Goal: Task Accomplishment & Management: Use online tool/utility

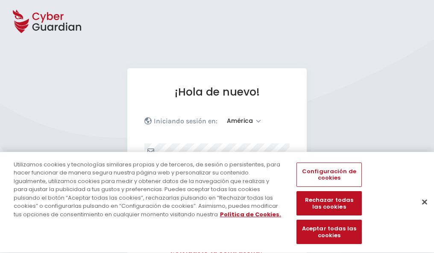
select select "América"
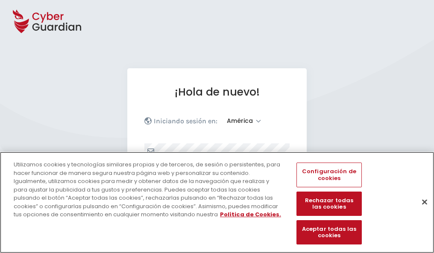
scroll to position [111, 0]
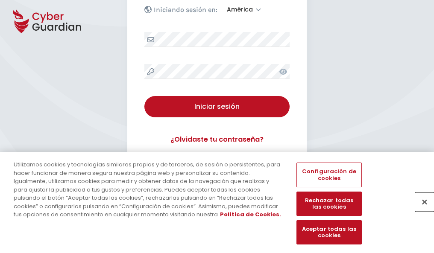
click at [420, 211] on button "Cerrar" at bounding box center [424, 202] width 19 height 19
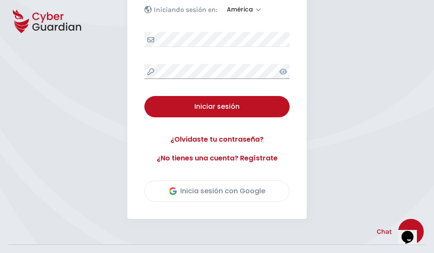
scroll to position [194, 0]
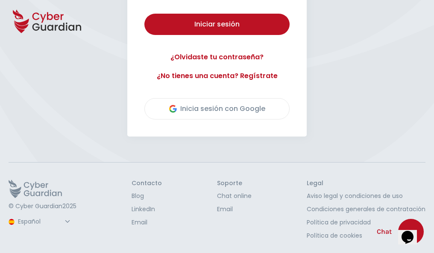
click at [144, 14] on button "Iniciar sesión" at bounding box center [216, 24] width 145 height 21
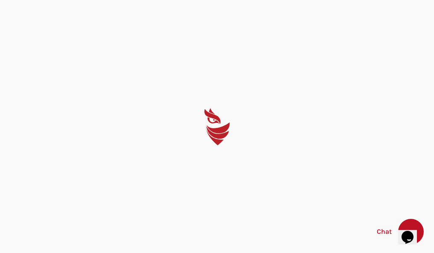
scroll to position [0, 0]
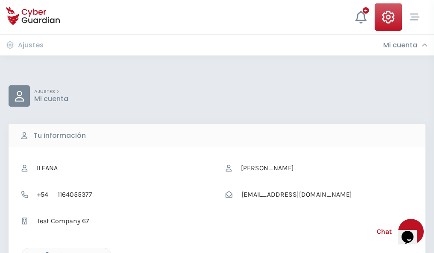
click at [45, 252] on icon "button" at bounding box center [44, 255] width 7 height 7
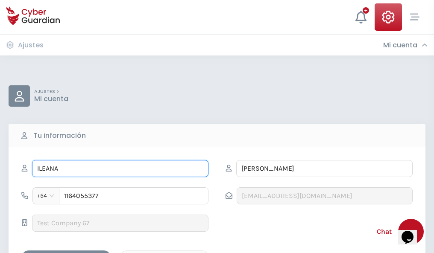
click at [120, 169] on input "ILEANA" at bounding box center [120, 168] width 176 height 17
type input "I"
type input "Jose Ramón"
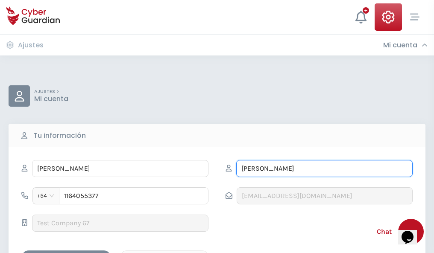
click at [324, 169] on input "CORREA" at bounding box center [324, 168] width 176 height 17
type input "C"
type input "Criado"
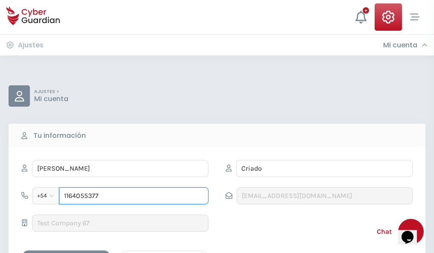
click at [134, 196] on input "1164055377" at bounding box center [133, 195] width 149 height 17
type input "1"
type input "4848047494"
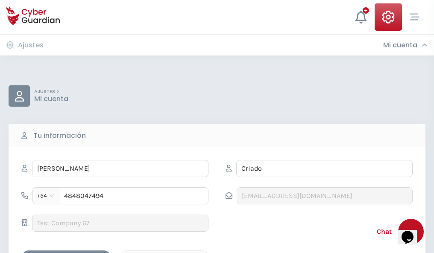
click at [164, 253] on div "Cancelar" at bounding box center [164, 258] width 76 height 11
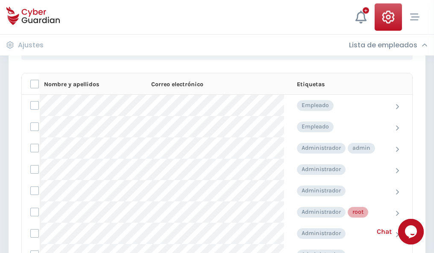
scroll to position [429, 0]
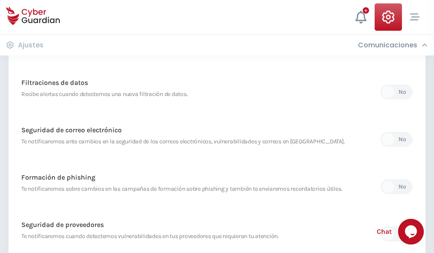
scroll to position [450, 0]
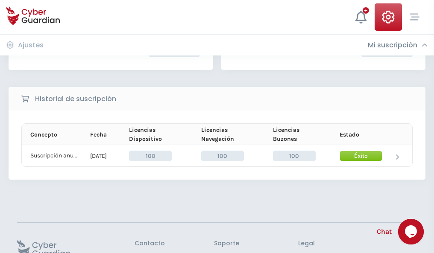
scroll to position [216, 0]
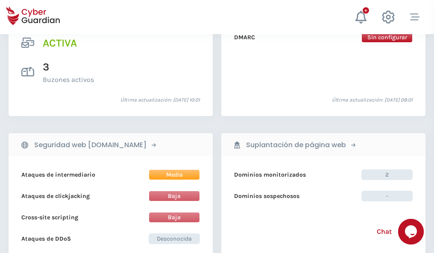
scroll to position [867, 0]
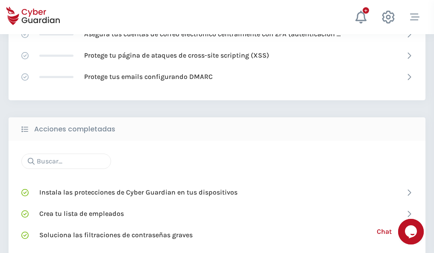
scroll to position [569, 0]
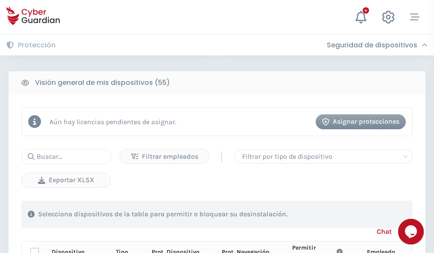
scroll to position [754, 0]
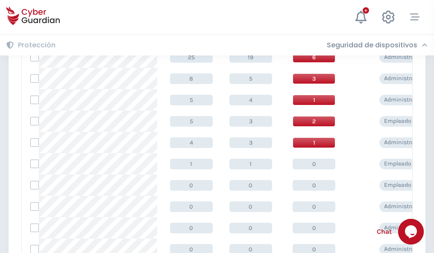
scroll to position [430, 0]
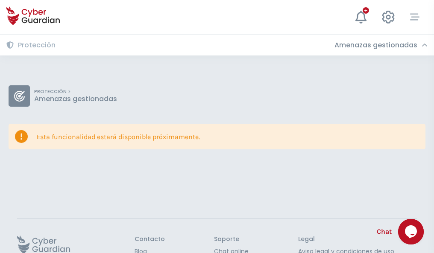
scroll to position [55, 0]
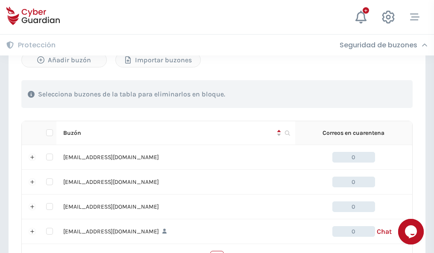
scroll to position [365, 0]
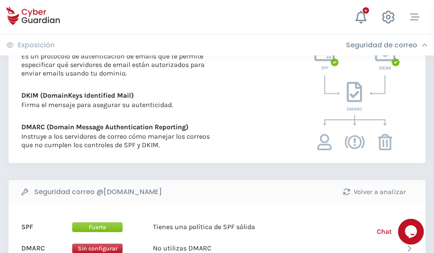
scroll to position [461, 0]
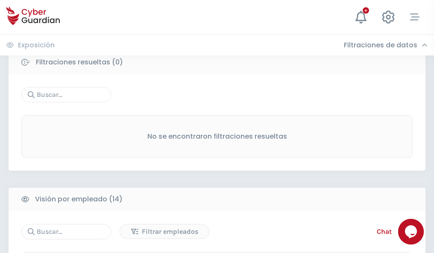
scroll to position [771, 0]
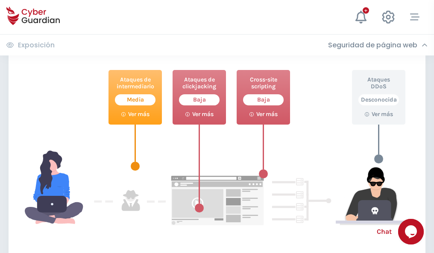
scroll to position [465, 0]
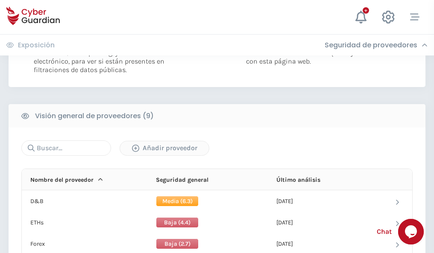
scroll to position [614, 0]
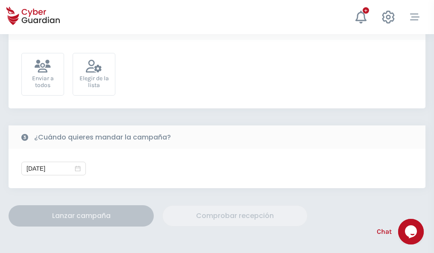
scroll to position [312, 0]
